Goal: Task Accomplishment & Management: Manage account settings

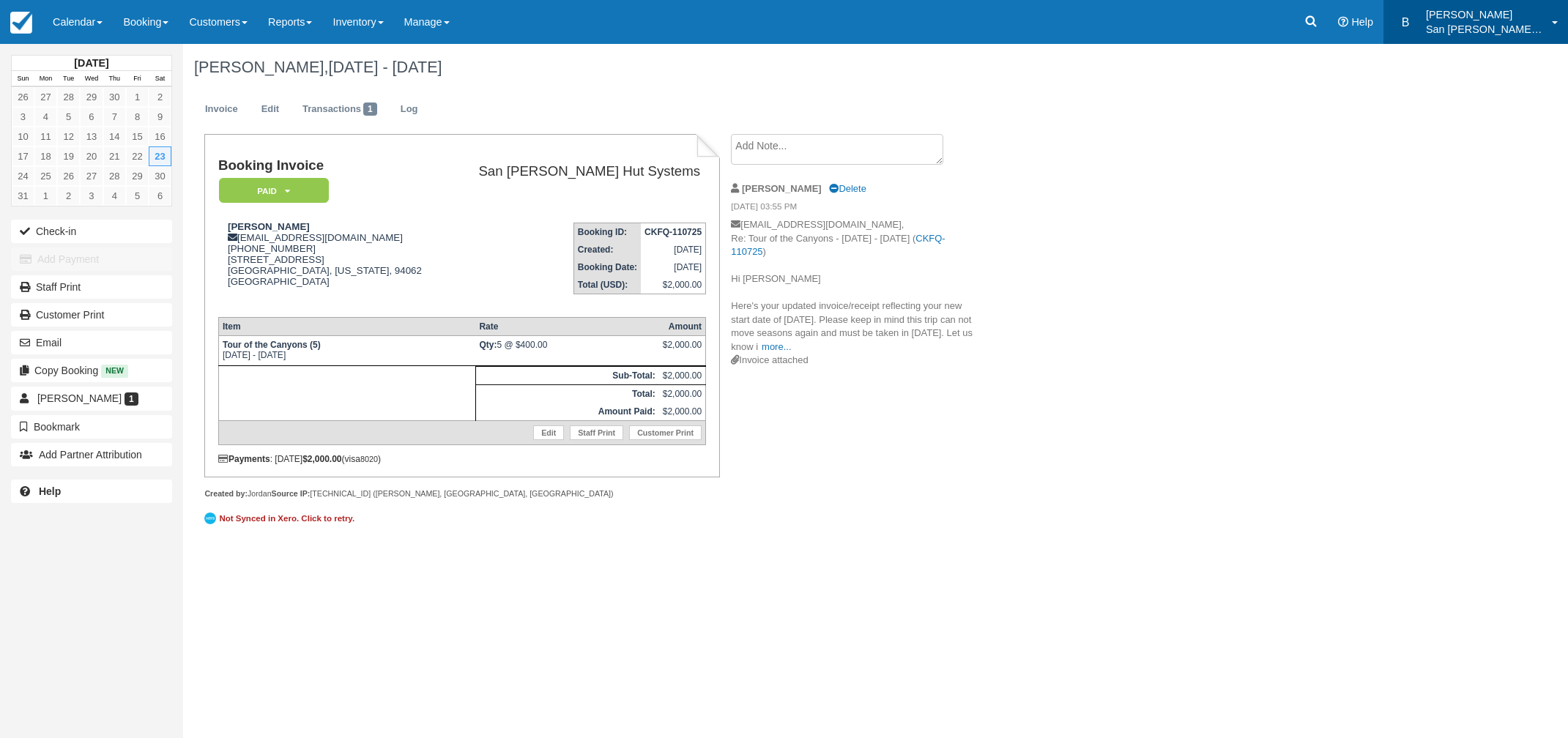
click at [1476, 26] on p "San [PERSON_NAME] Hut Systems" at bounding box center [1484, 29] width 117 height 15
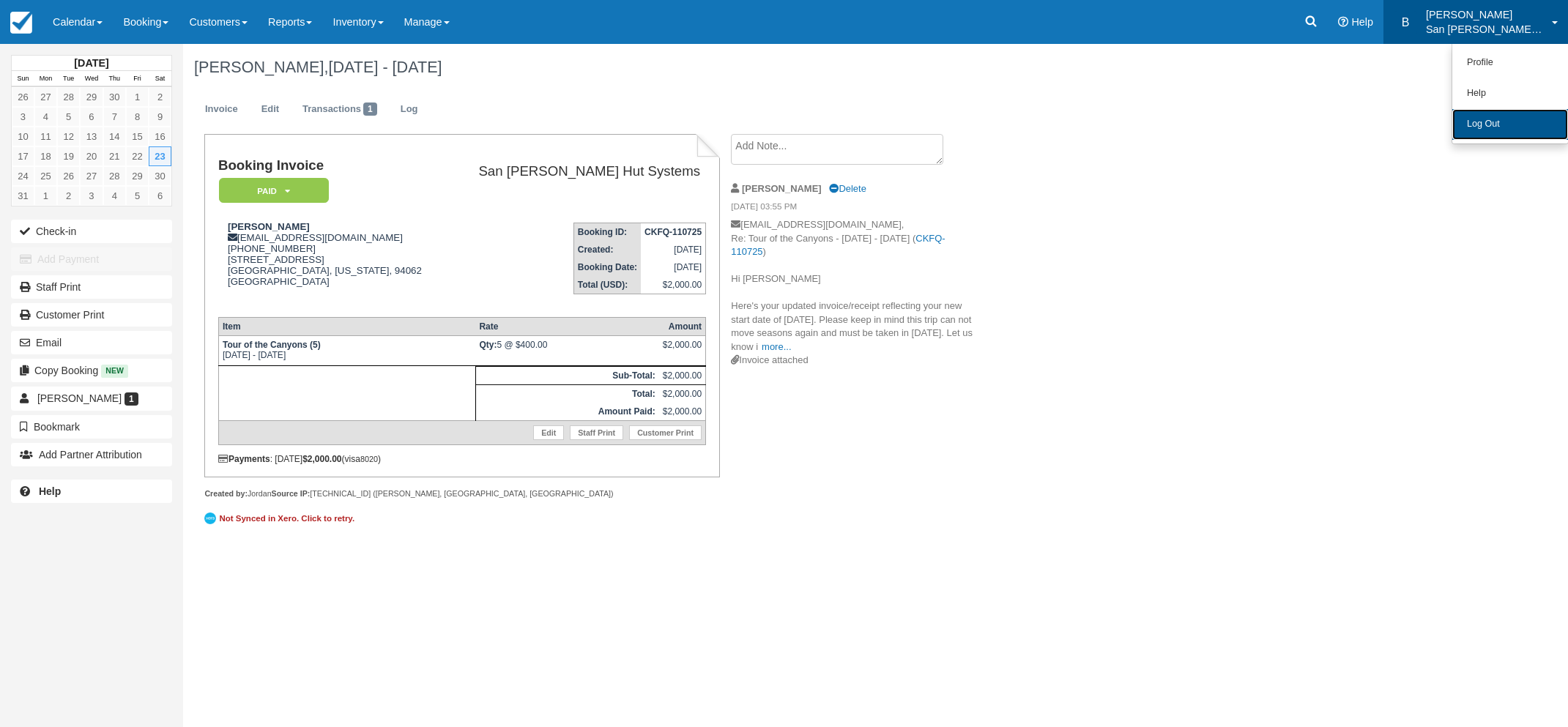
click at [1476, 120] on link "Log Out" at bounding box center [1510, 125] width 116 height 31
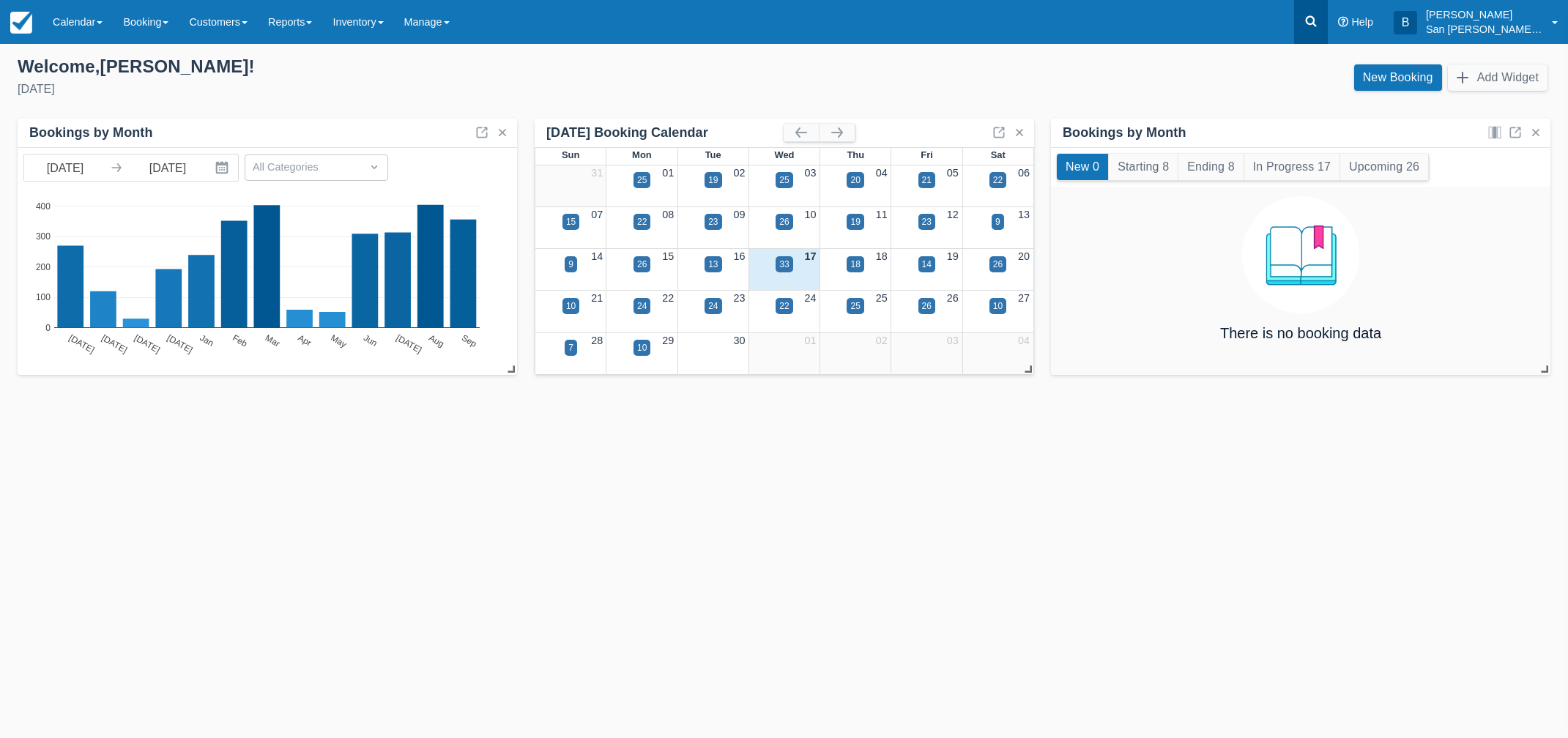
click at [1328, 9] on link at bounding box center [1311, 22] width 33 height 44
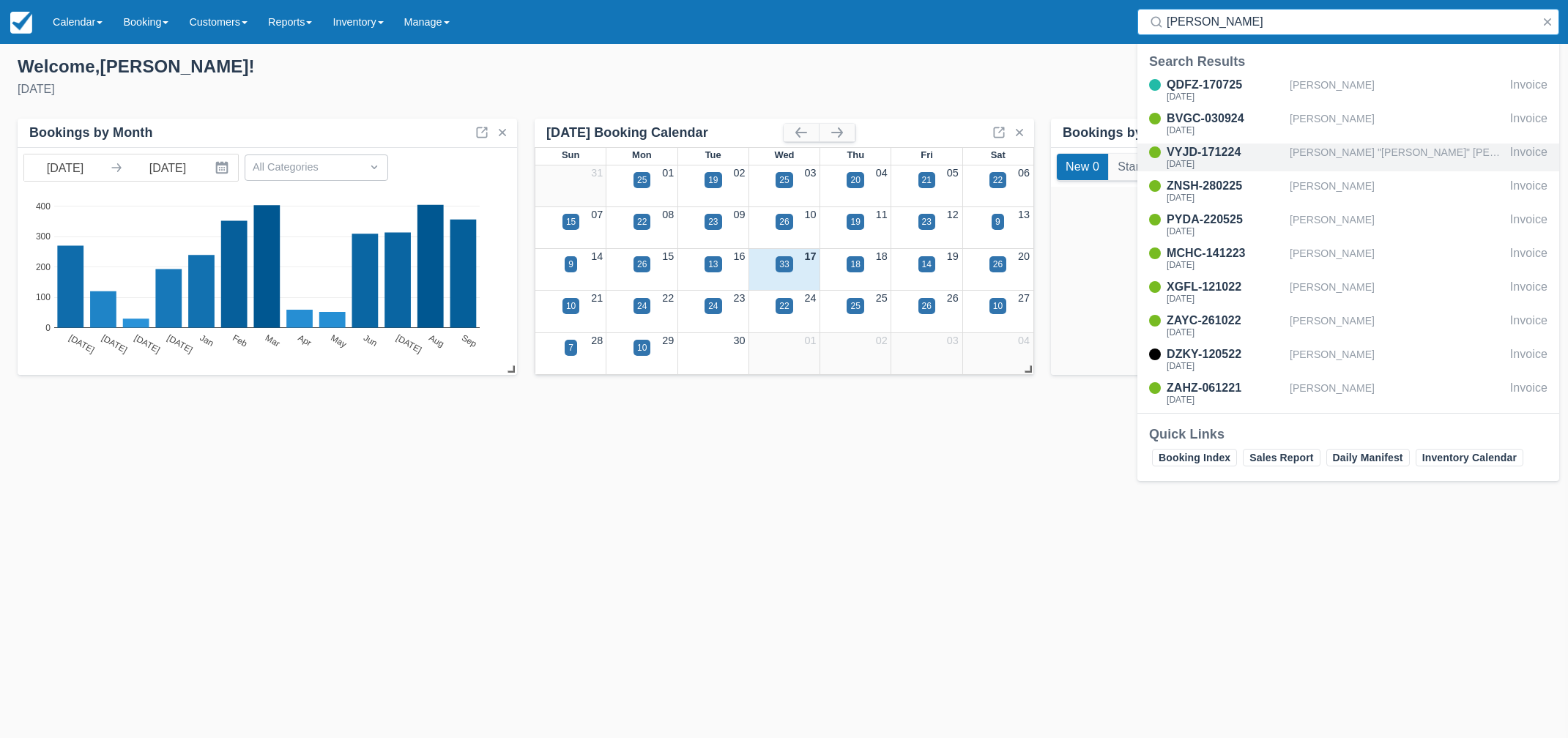
type input "davis"
click at [1222, 153] on div "VYJD-171224" at bounding box center [1225, 152] width 117 height 18
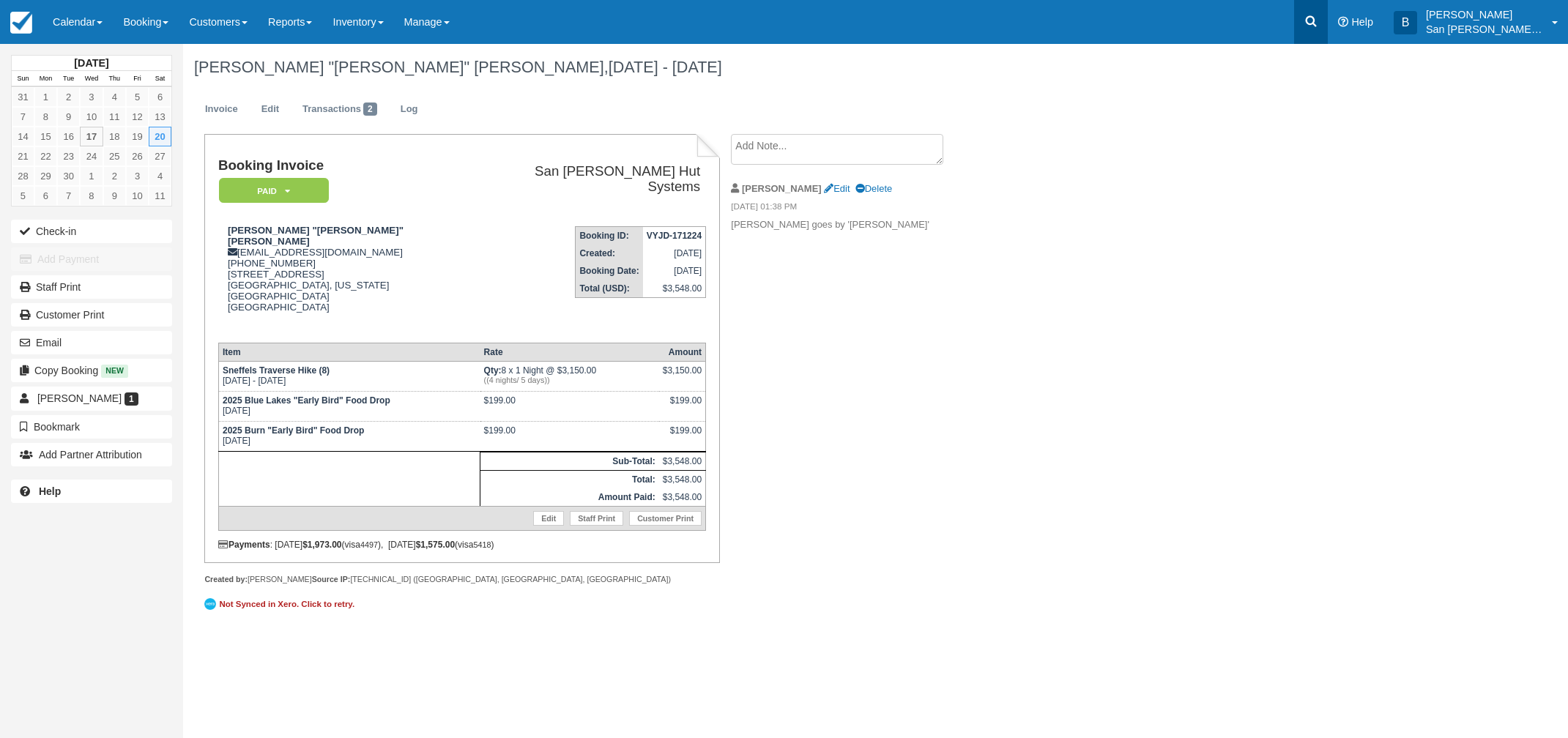
click at [1318, 16] on icon at bounding box center [1311, 21] width 15 height 15
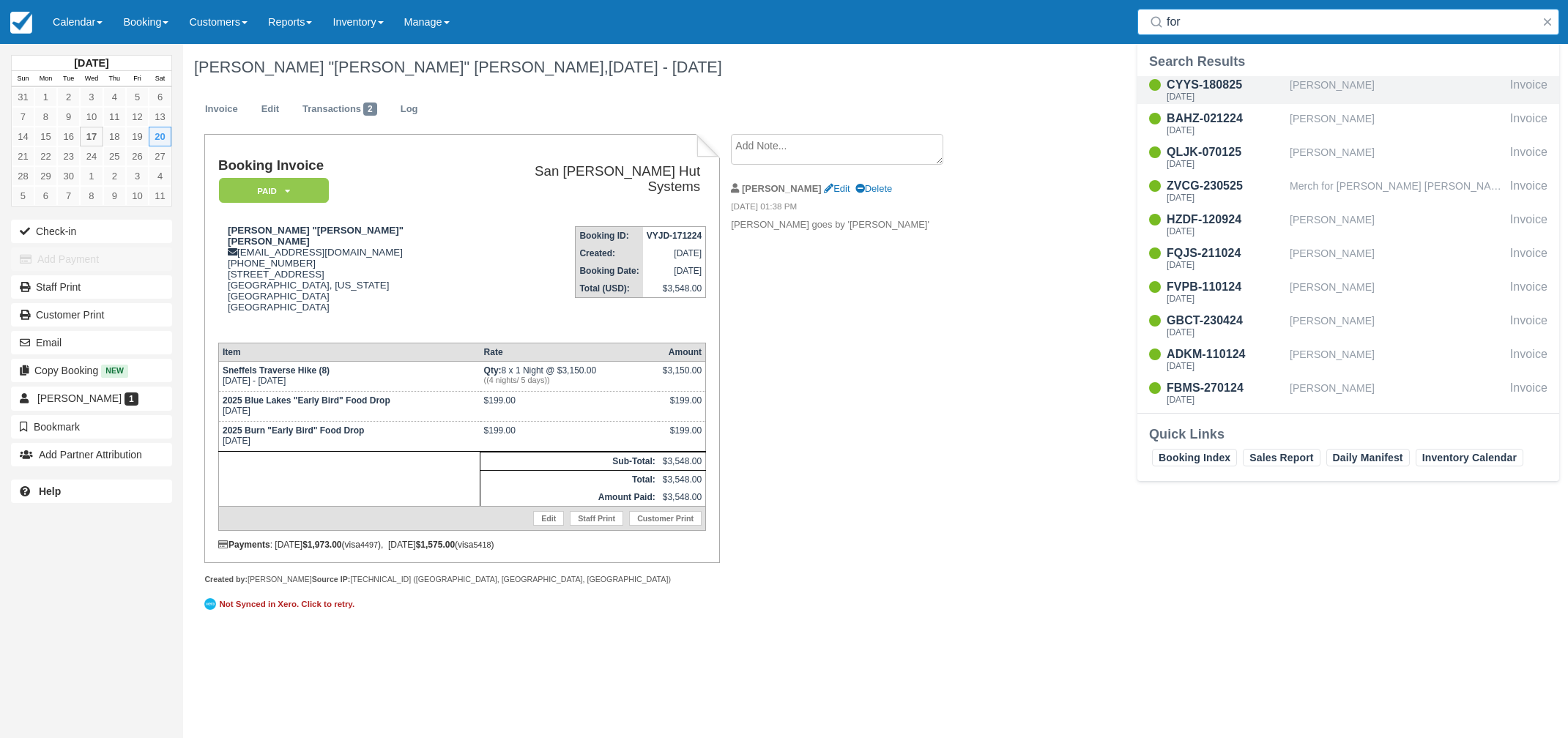
type input "for"
click at [1219, 90] on div "CYYS-180825" at bounding box center [1225, 85] width 117 height 18
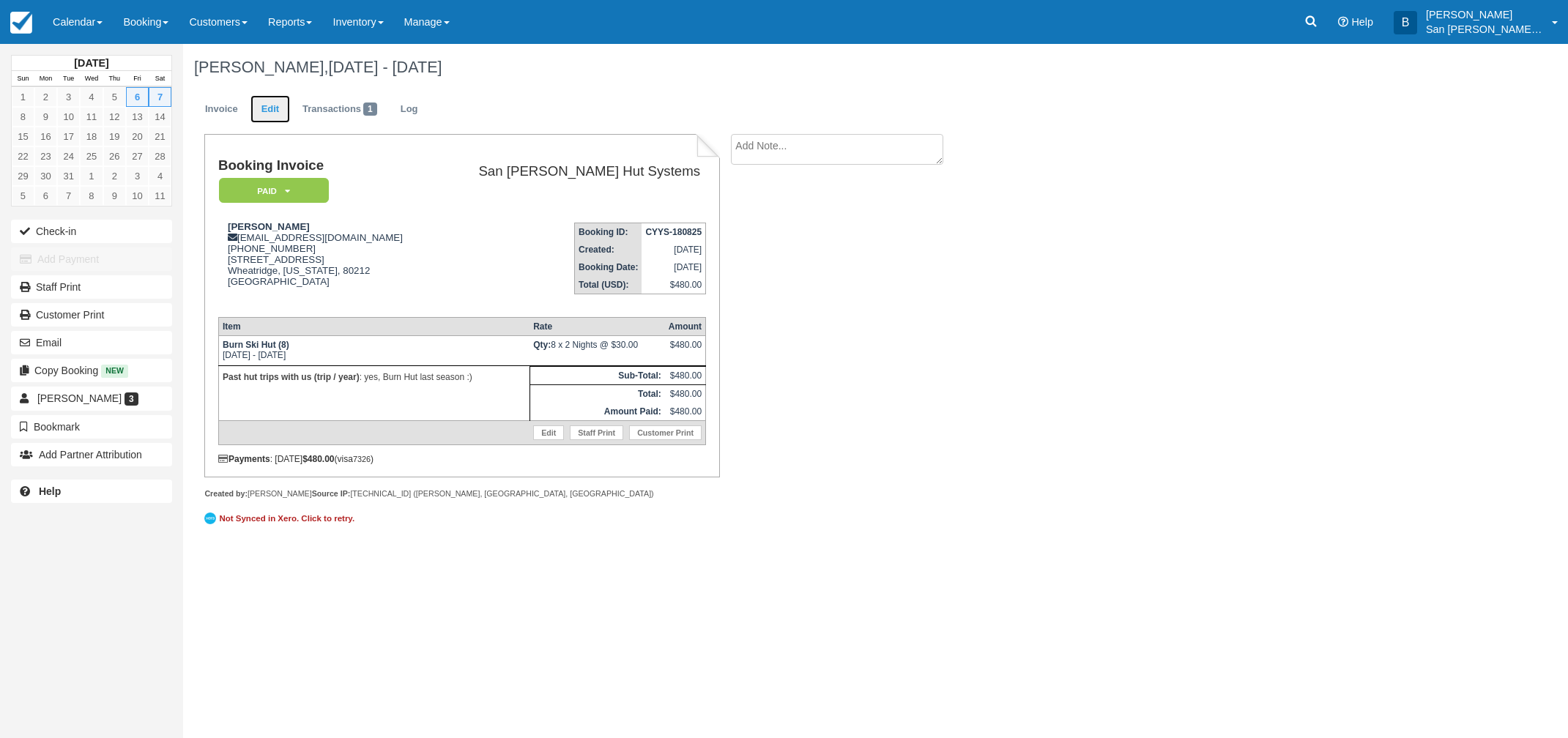
click at [267, 114] on link "Edit" at bounding box center [270, 109] width 40 height 29
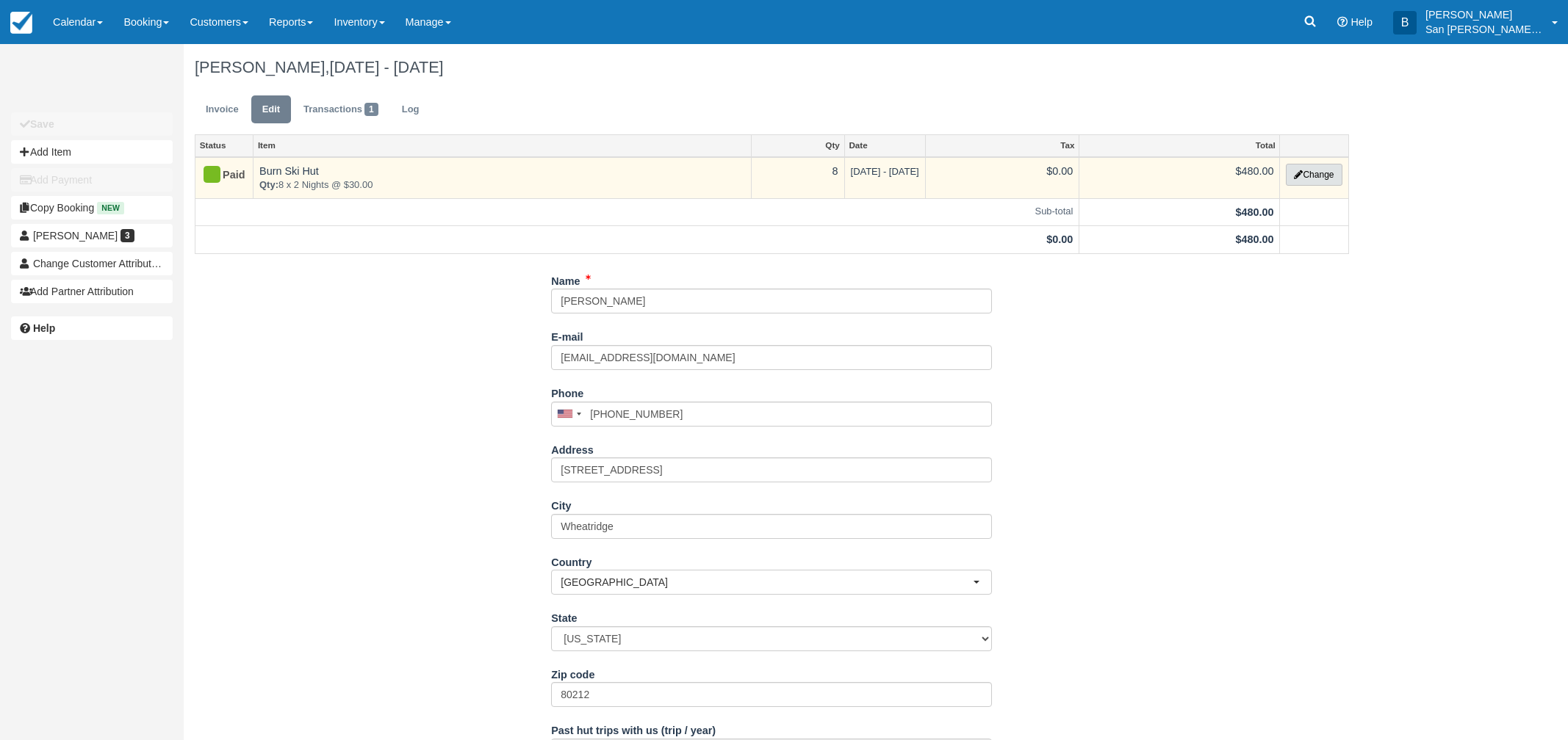
click at [1320, 172] on button "Change" at bounding box center [1313, 174] width 56 height 22
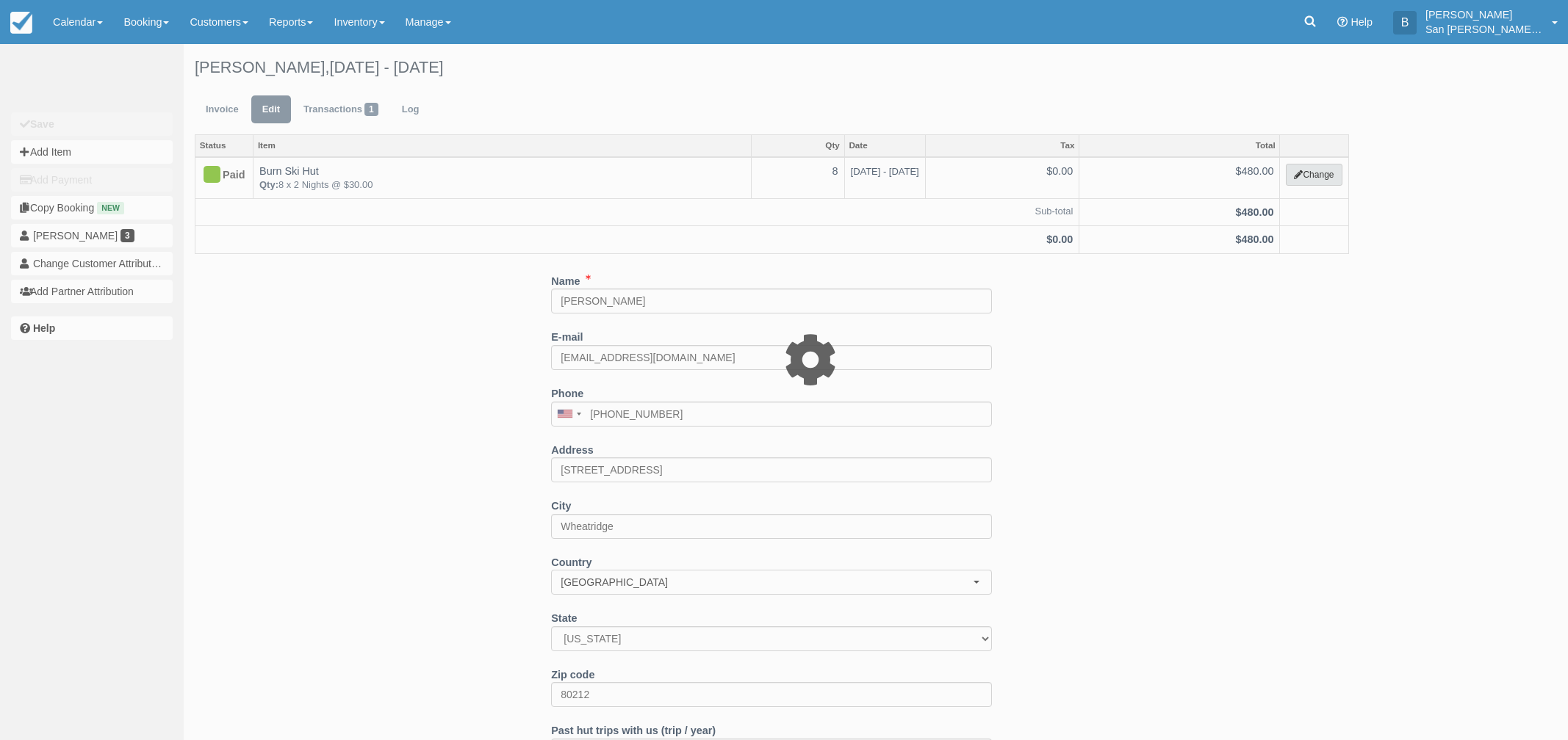
select select "2"
type input "480.00"
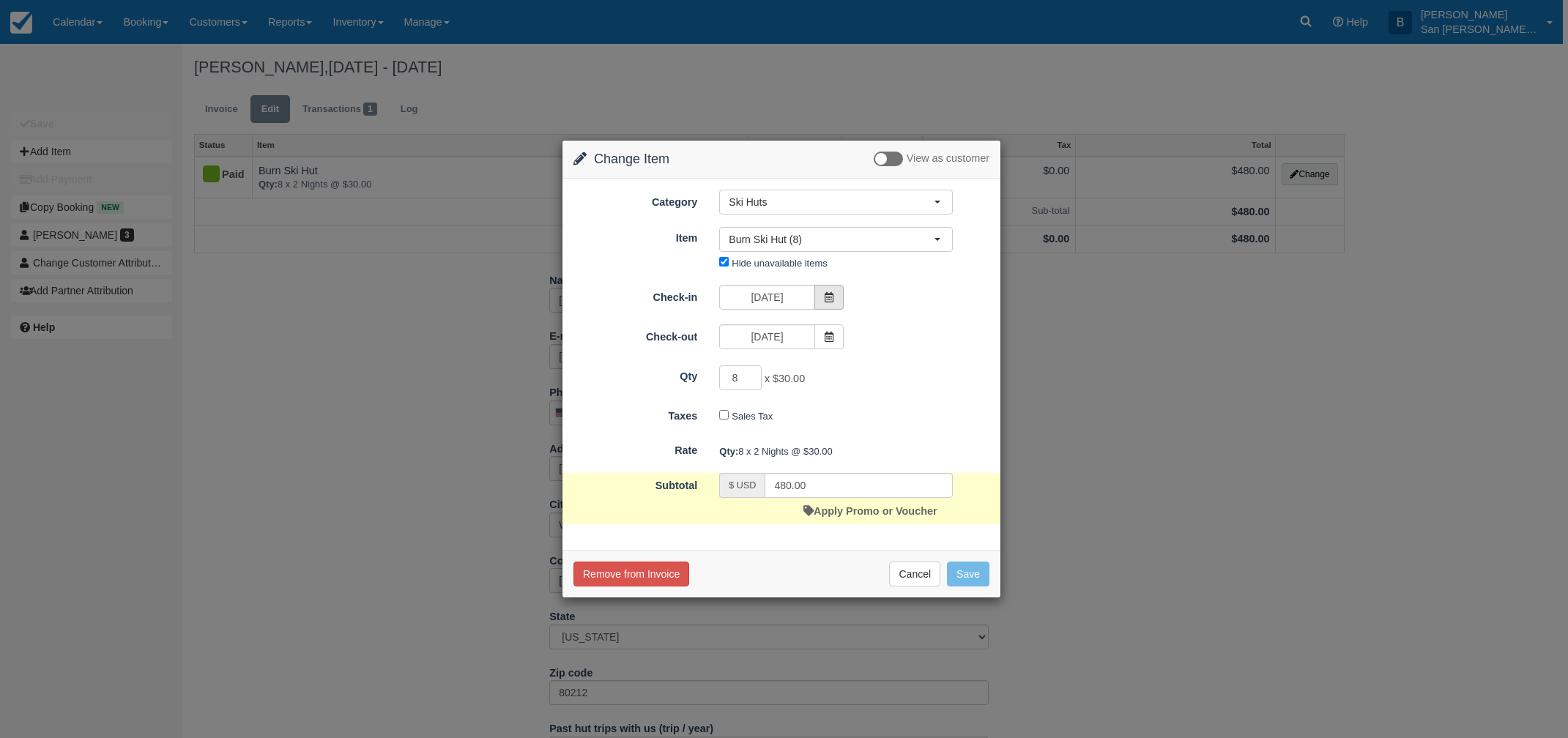
click at [828, 296] on icon at bounding box center [828, 297] width 11 height 11
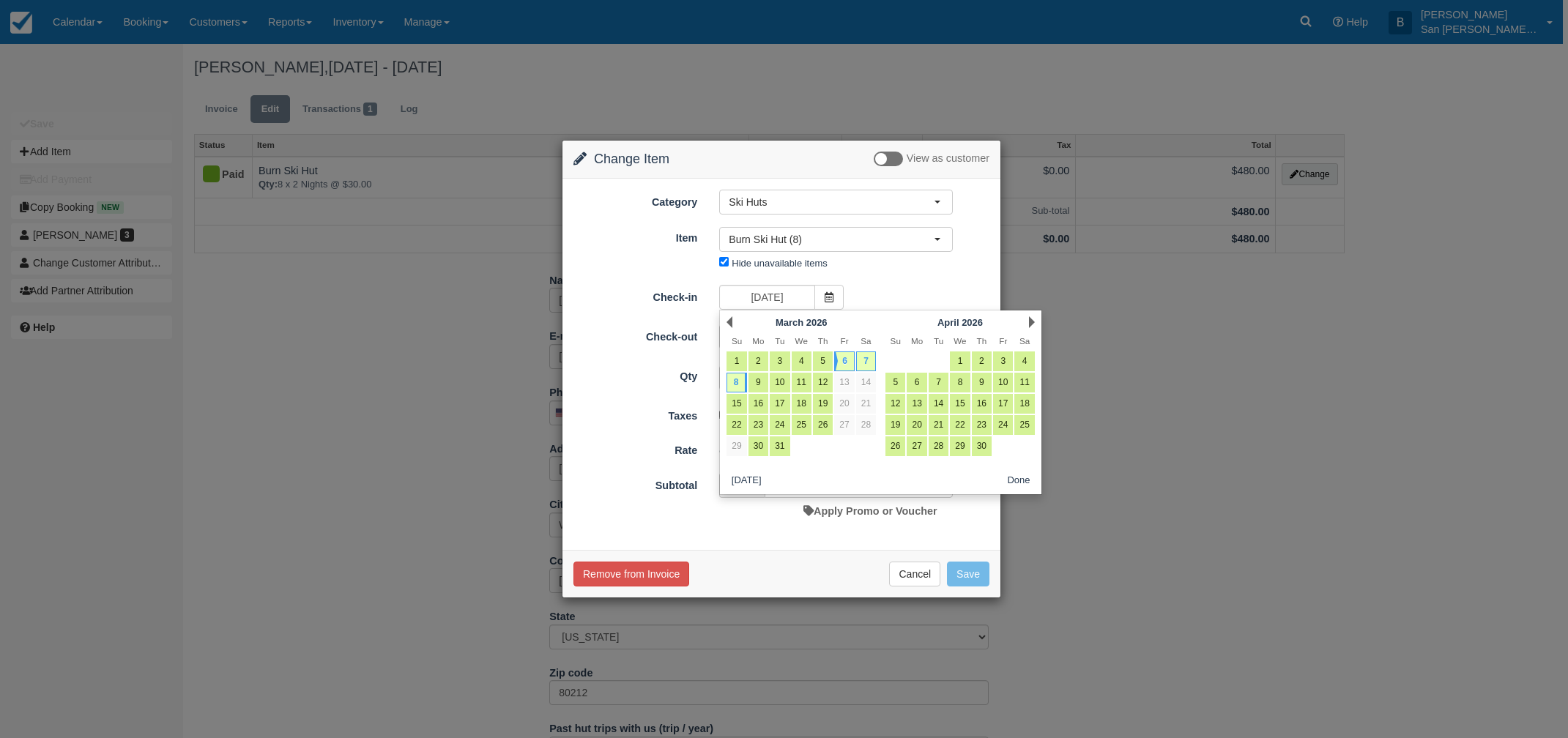
click at [735, 321] on div "Prev March 2026" at bounding box center [801, 322] width 159 height 20
click at [731, 323] on link "Prev" at bounding box center [729, 322] width 6 height 11
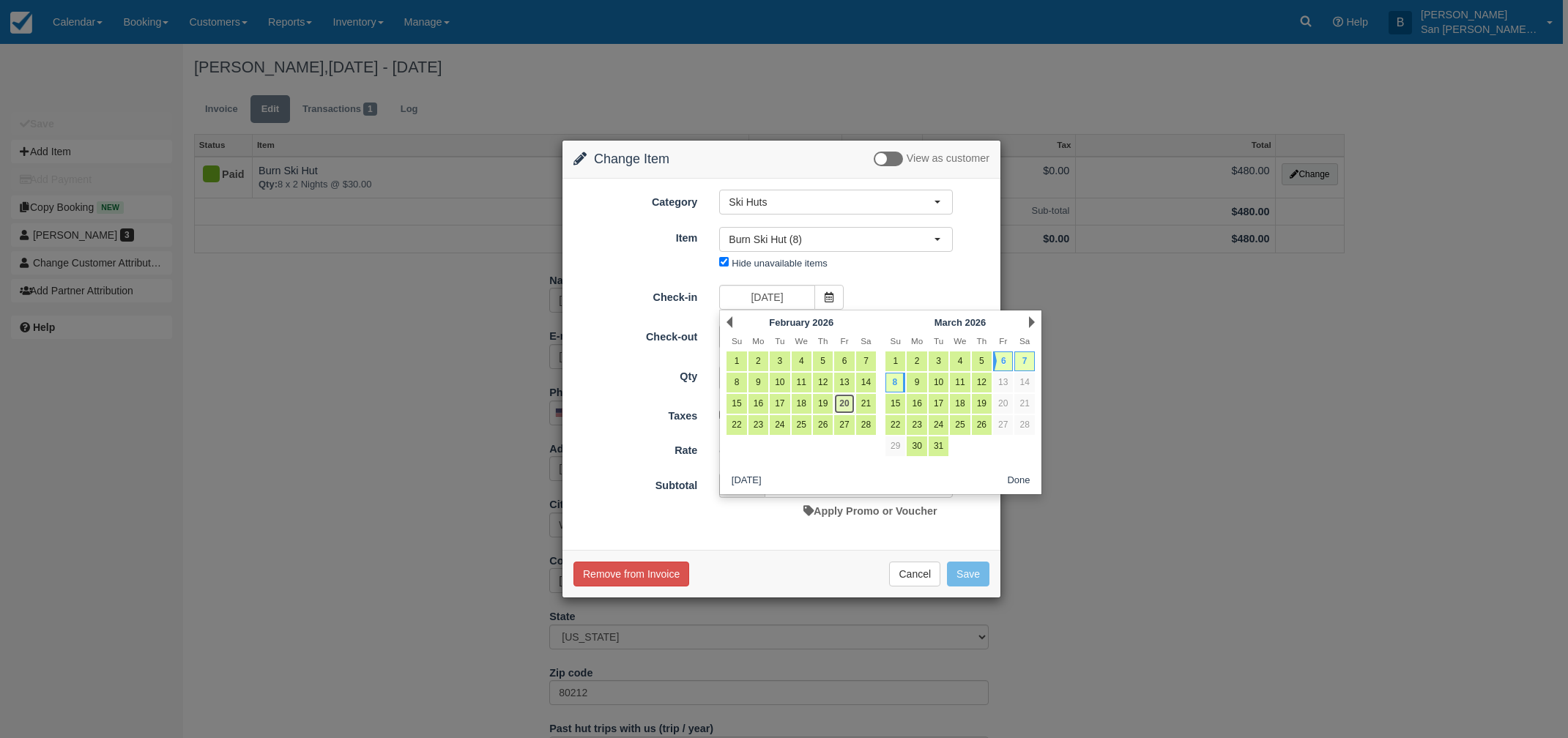
click at [845, 401] on link "20" at bounding box center [844, 404] width 20 height 20
type input "02/20/26"
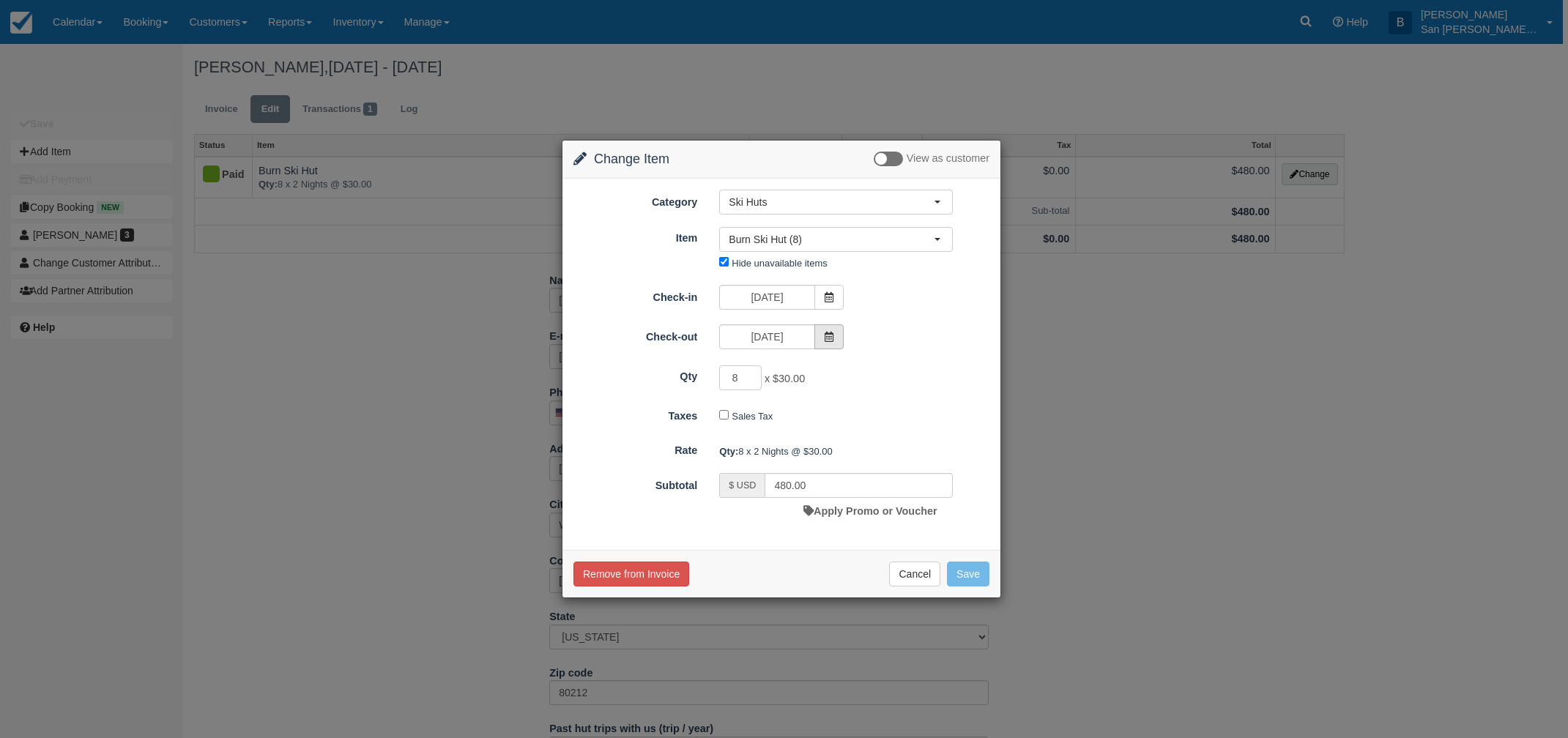
type input "3840.00"
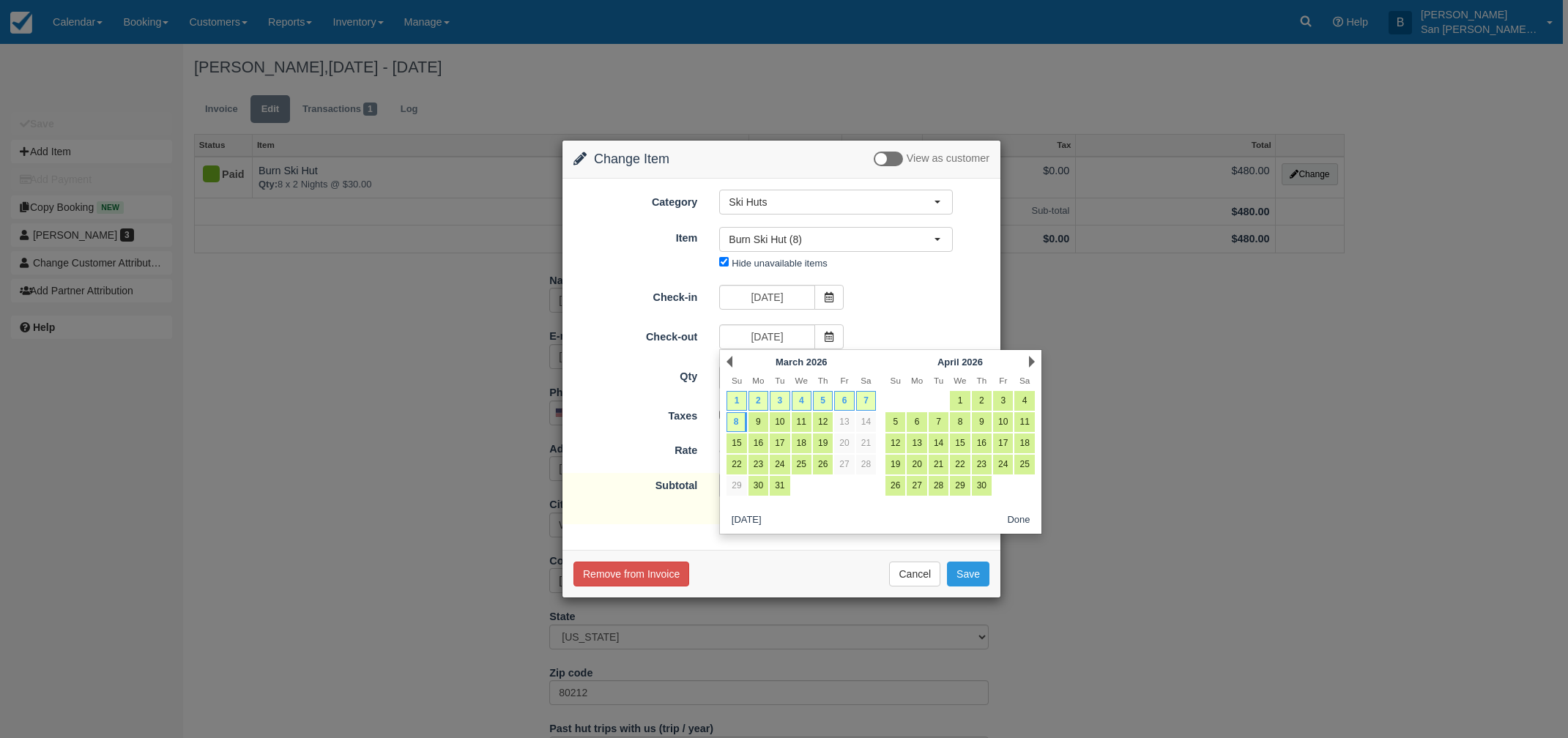
click at [732, 356] on div "Prev March 2026" at bounding box center [801, 362] width 159 height 20
click at [729, 363] on link "Prev" at bounding box center [729, 362] width 6 height 11
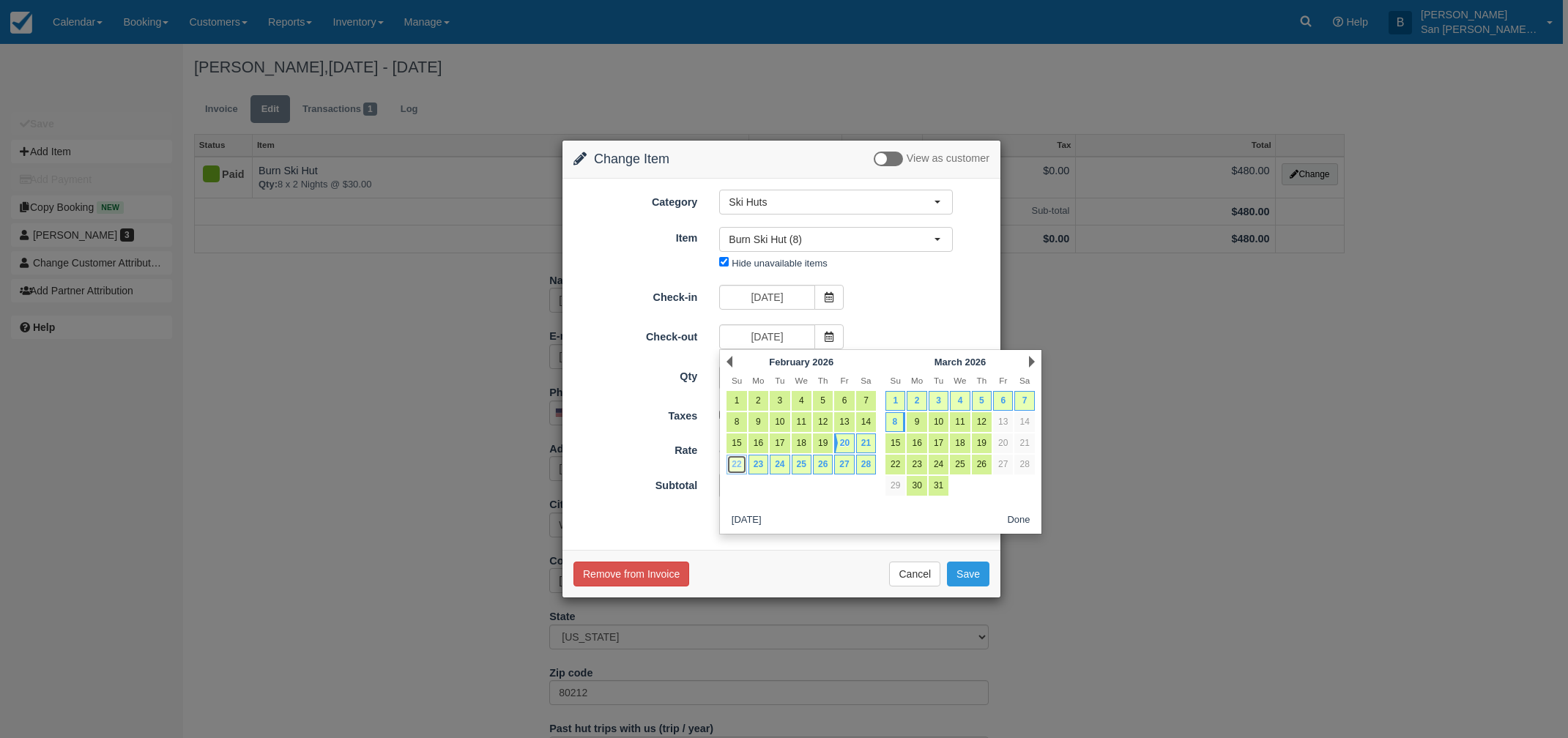
click at [738, 465] on link "22" at bounding box center [736, 464] width 20 height 20
type input "02/22/26"
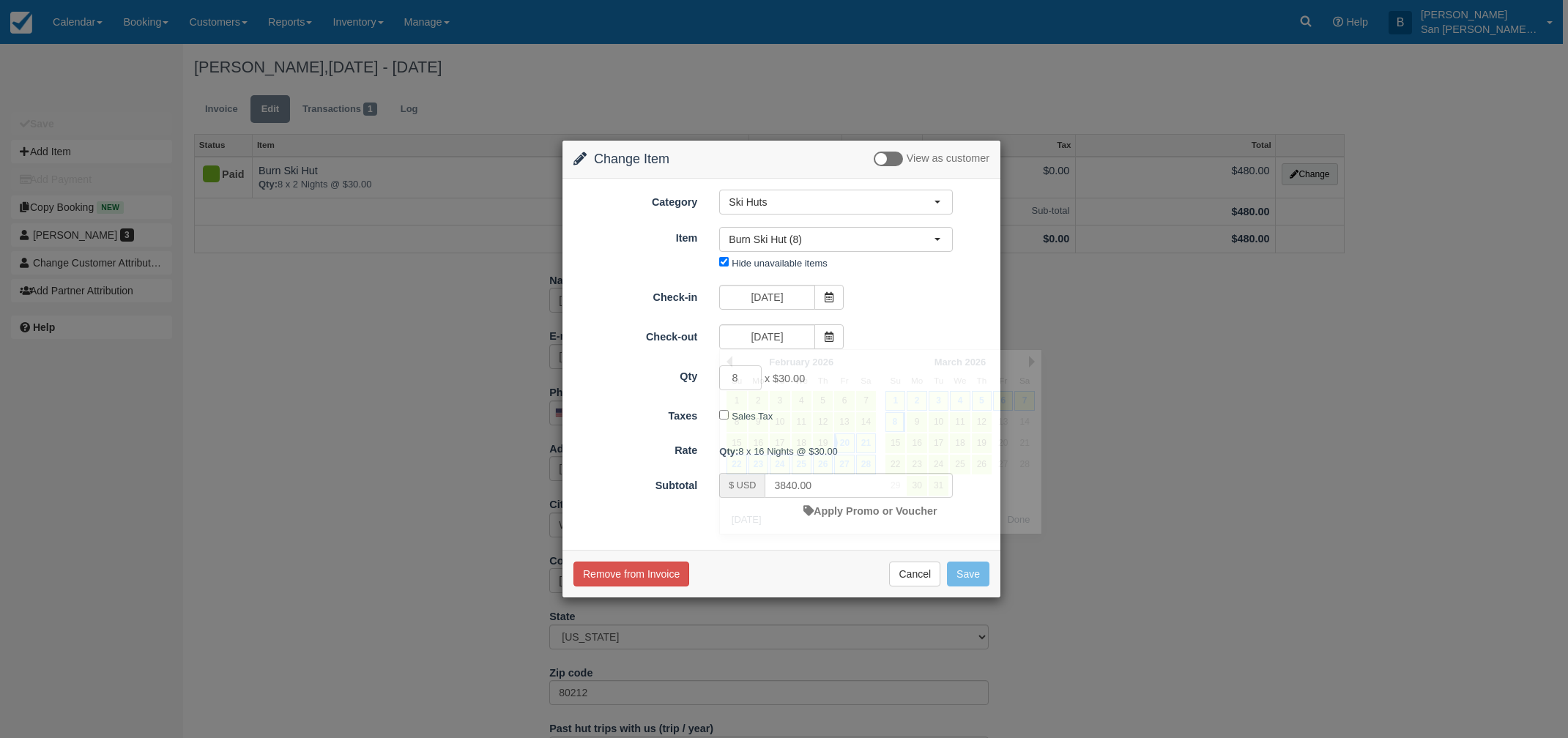
type input "480.00"
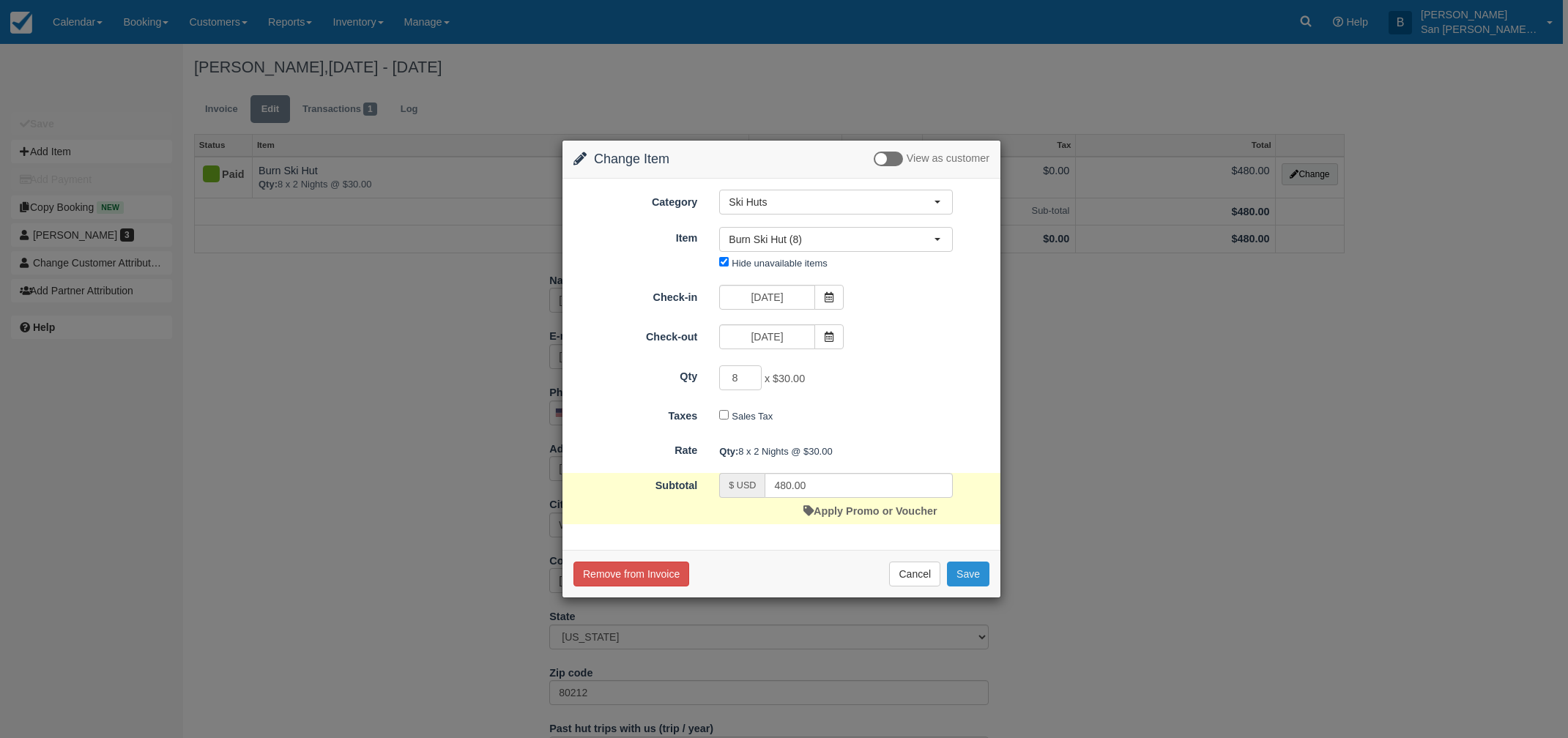
click at [973, 573] on button "Save" at bounding box center [968, 574] width 42 height 25
checkbox input "false"
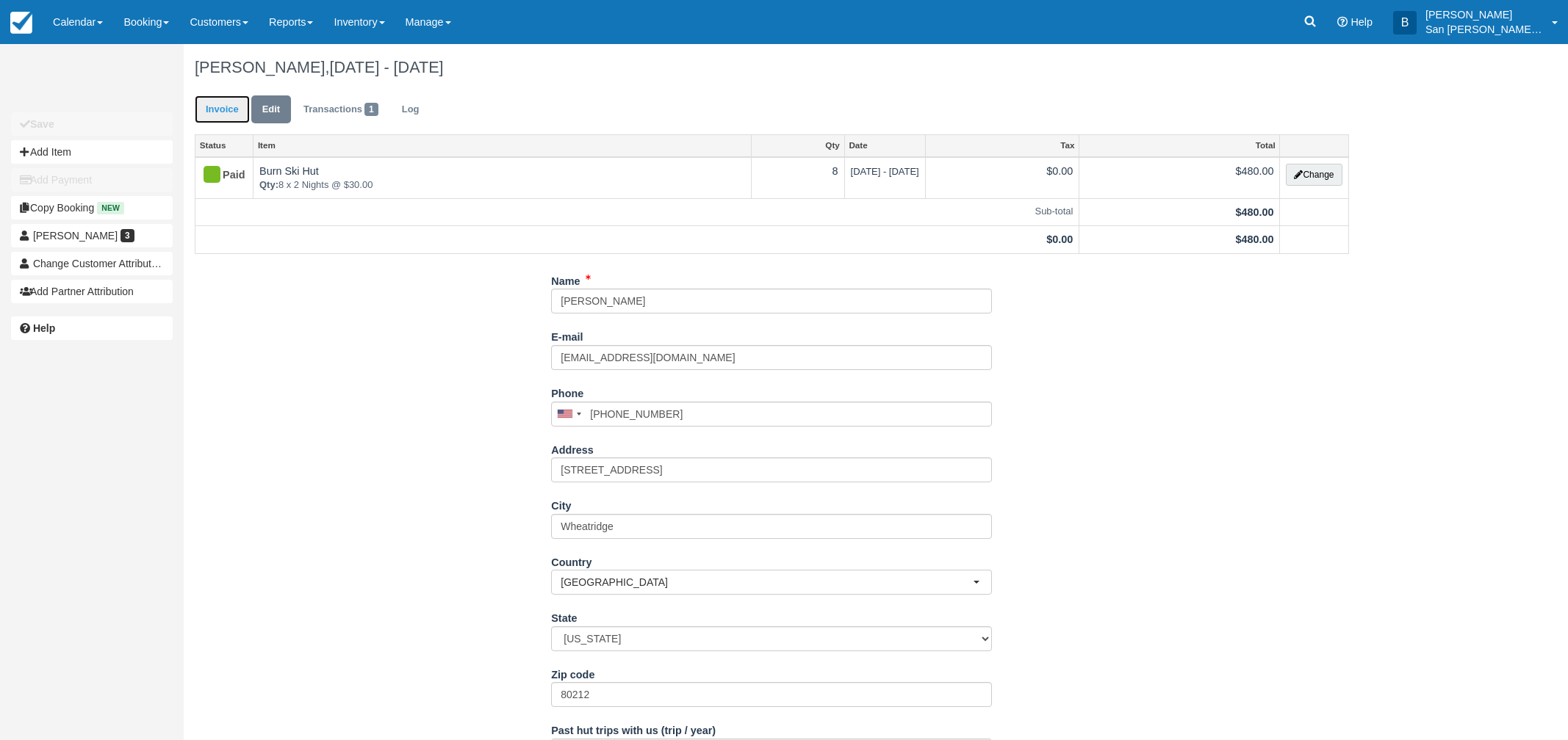
click at [232, 112] on link "Invoice" at bounding box center [221, 109] width 55 height 29
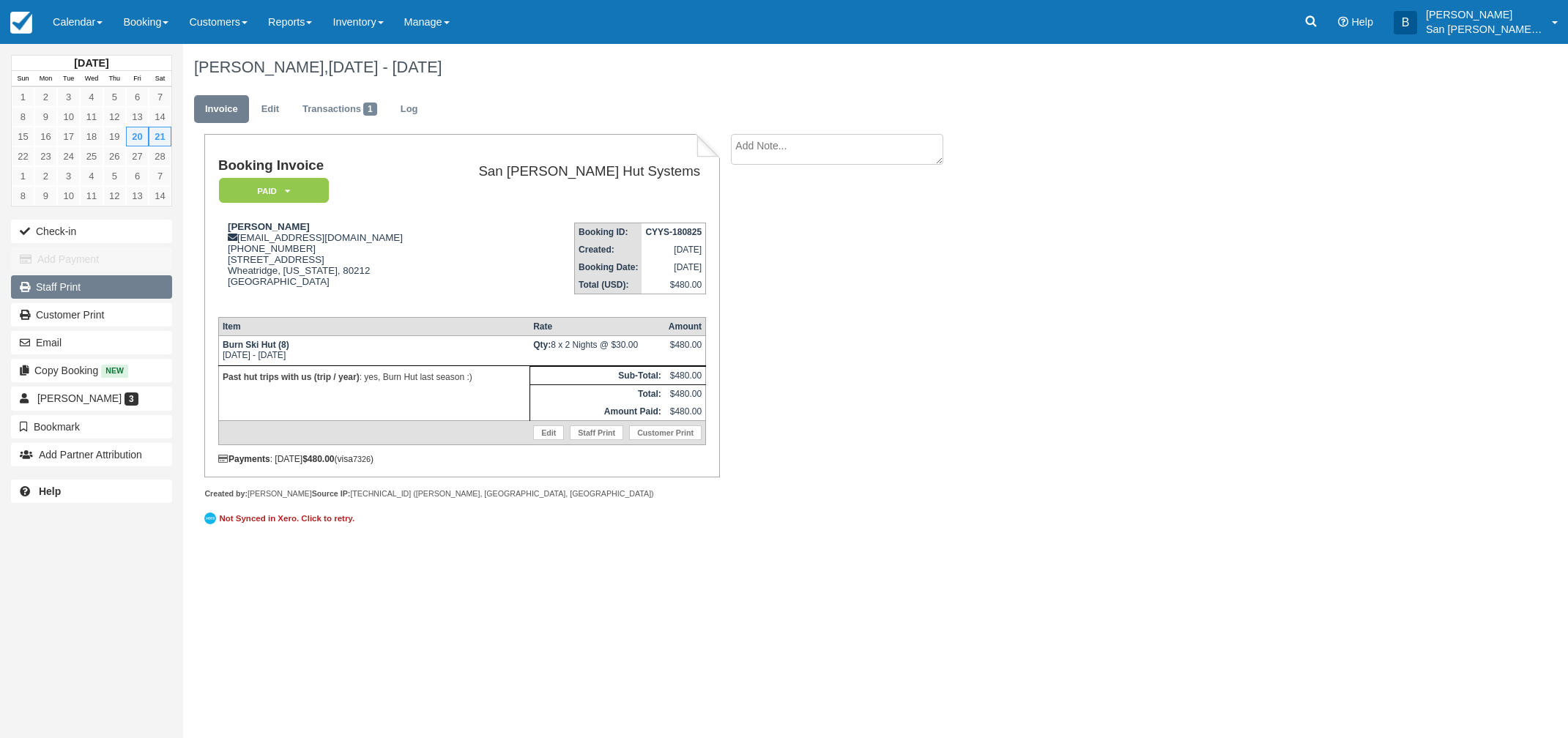
click at [61, 279] on link "Staff Print" at bounding box center [91, 287] width 161 height 24
click at [62, 337] on button "Email" at bounding box center [91, 342] width 161 height 24
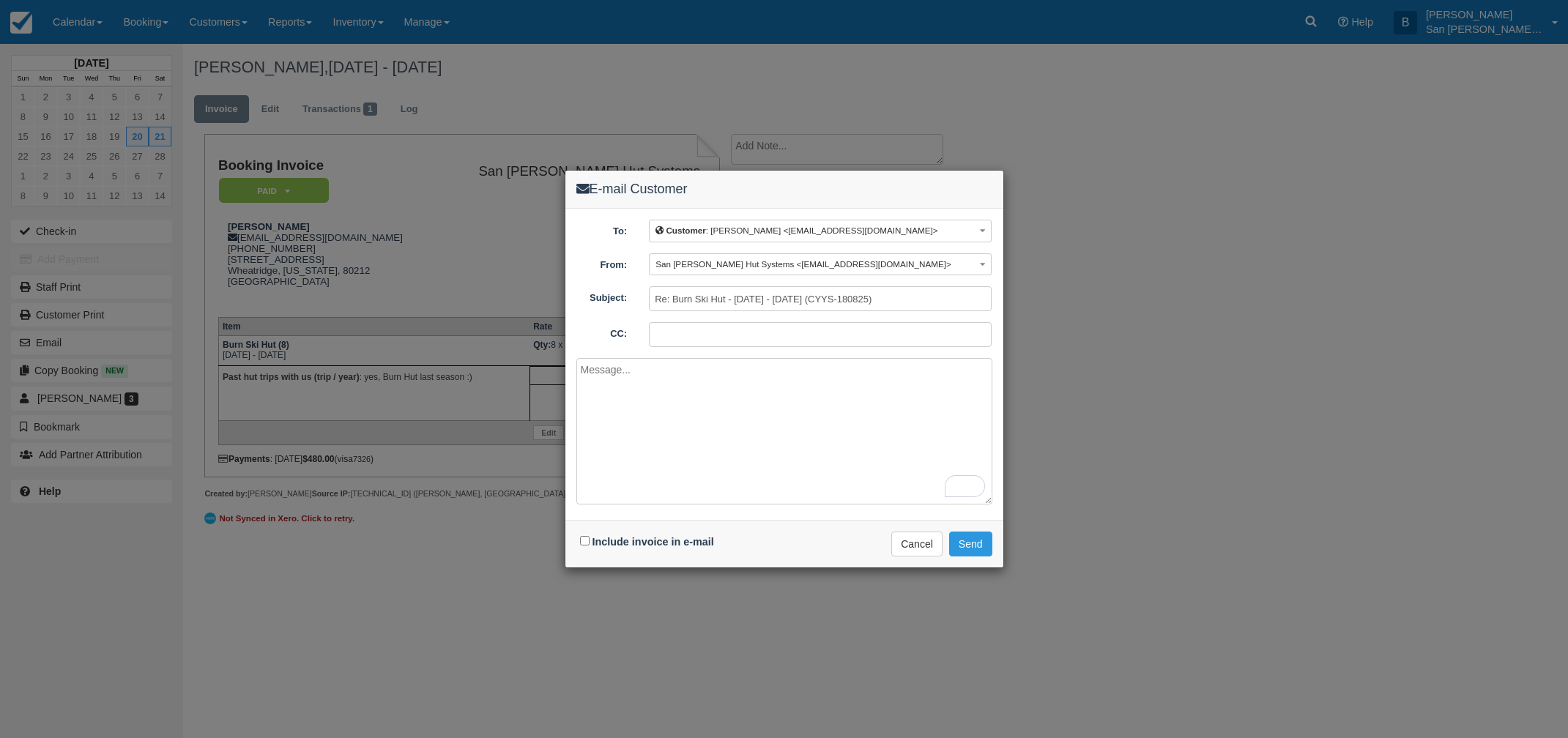
drag, startPoint x: 585, startPoint y: 546, endPoint x: 595, endPoint y: 536, distance: 14.1
click at [585, 547] on div "Include invoice in e-mail" at bounding box center [649, 543] width 145 height 21
drag, startPoint x: 585, startPoint y: 540, endPoint x: 655, endPoint y: 468, distance: 100.4
click at [585, 540] on input "Include invoice in e-mail" at bounding box center [585, 541] width 10 height 10
checkbox input "true"
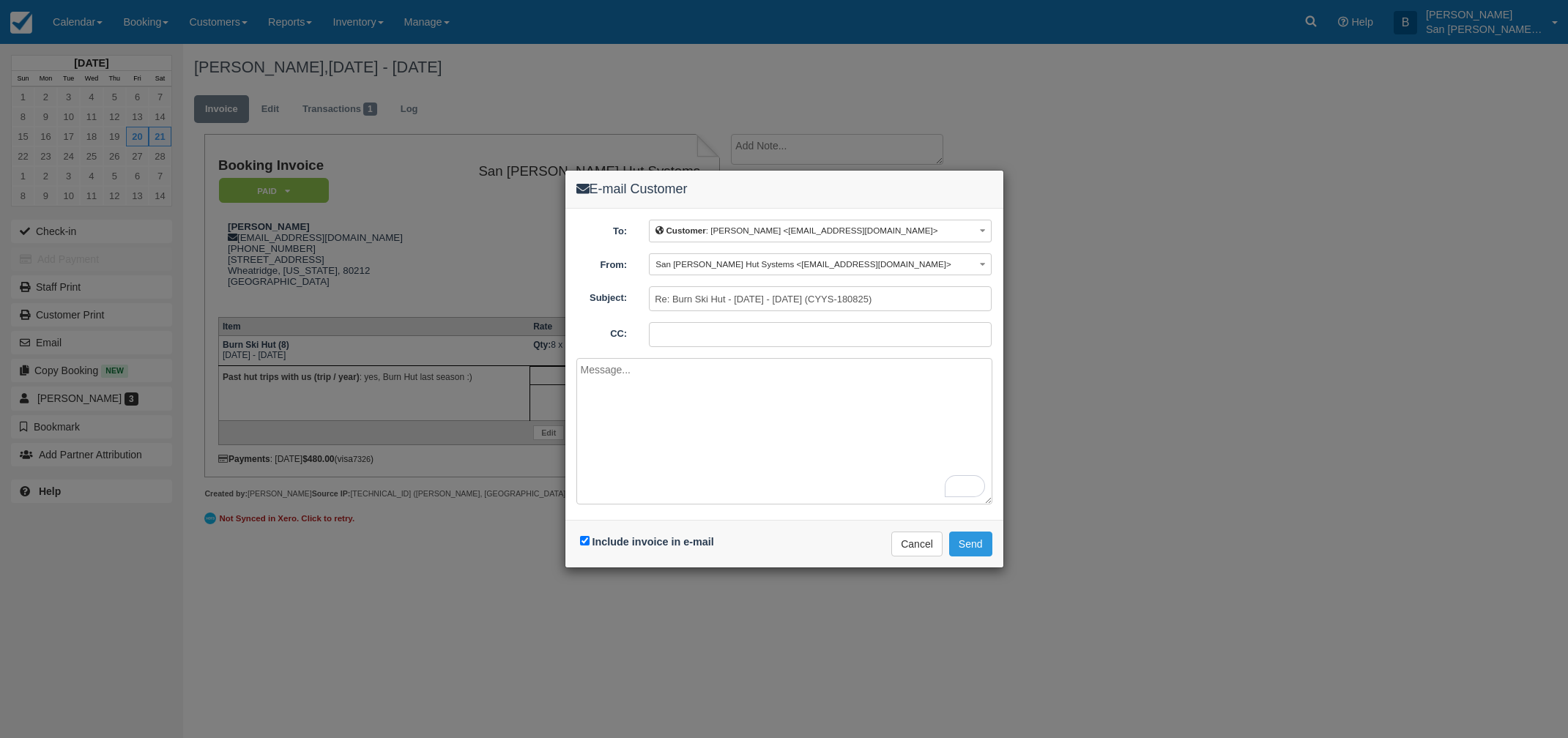
click at [676, 396] on textarea "To enrich screen reader interactions, please activate Accessibility in Grammarl…" at bounding box center [784, 432] width 416 height 147
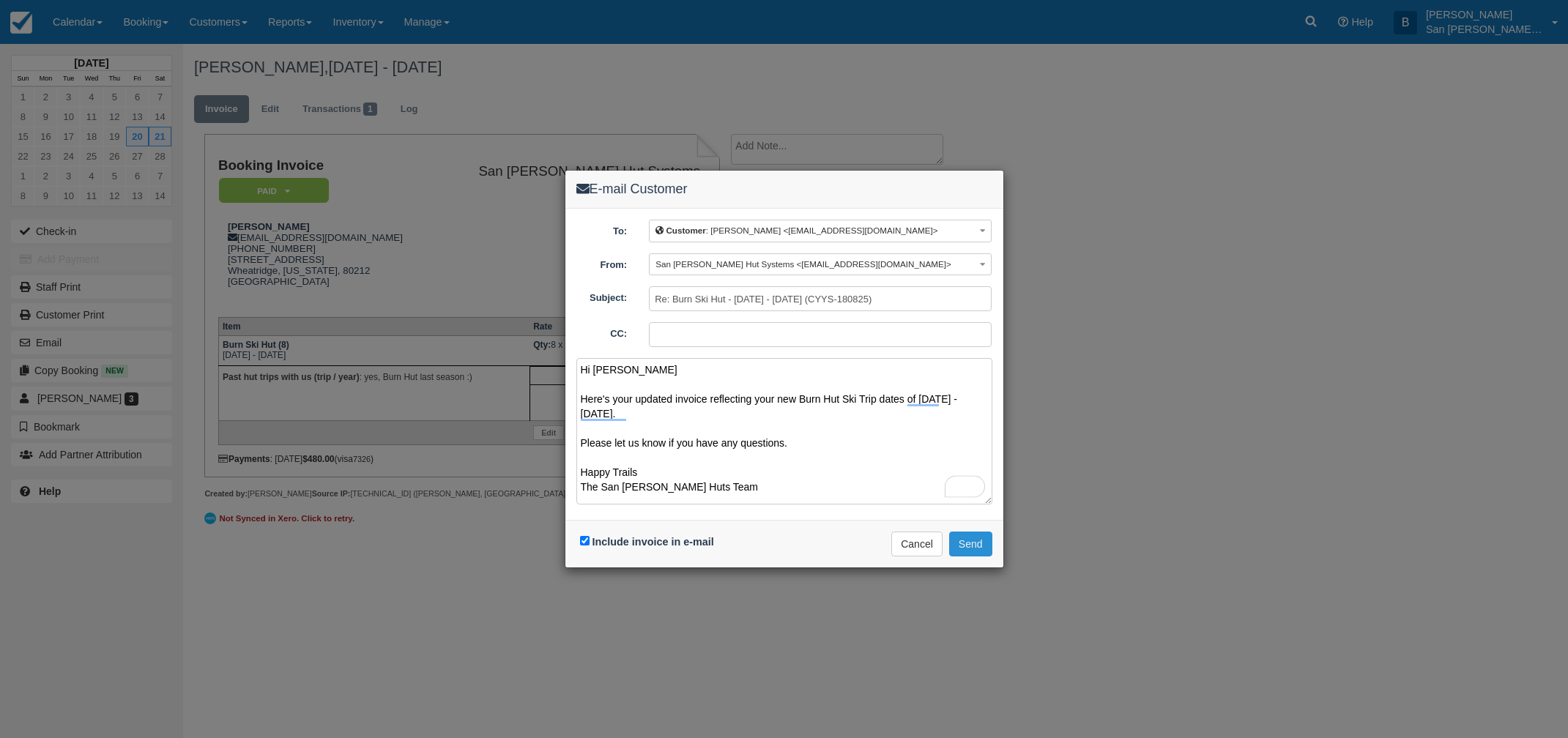
type textarea "Hi Forrest Here's your updated invoice reflecting your new Burn Hut Ski Trip da…"
click at [983, 543] on button "Send" at bounding box center [970, 544] width 43 height 25
